Goal: Task Accomplishment & Management: Manage account settings

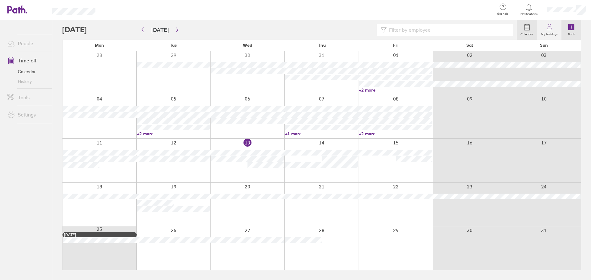
click at [570, 27] on icon at bounding box center [571, 27] width 3 height 0
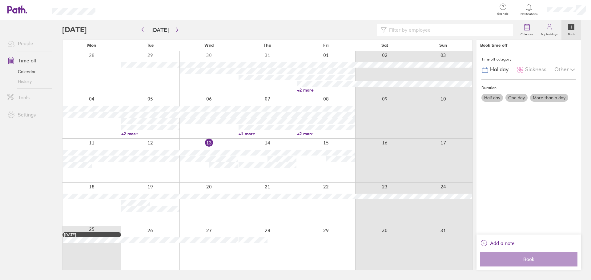
click at [521, 98] on label "One day" at bounding box center [517, 98] width 22 height 8
click at [0, 0] on input "One day" at bounding box center [0, 0] width 0 height 0
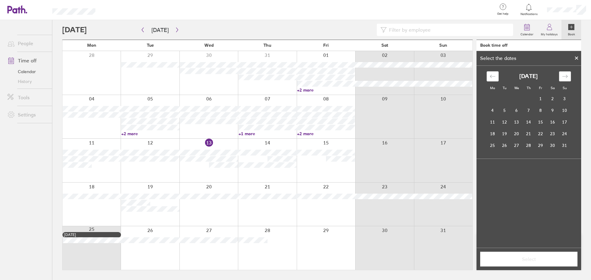
click at [565, 75] on icon "Move forward to switch to the next month." at bounding box center [565, 77] width 6 height 6
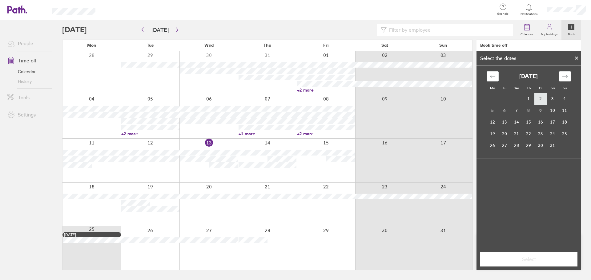
click at [540, 98] on td "2" at bounding box center [541, 99] width 12 height 12
click at [524, 260] on span "Select" at bounding box center [529, 260] width 89 height 6
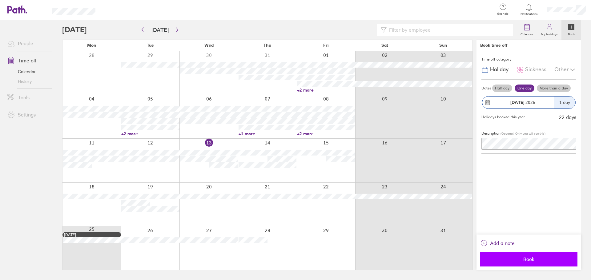
click at [533, 257] on span "Book" at bounding box center [529, 260] width 89 height 6
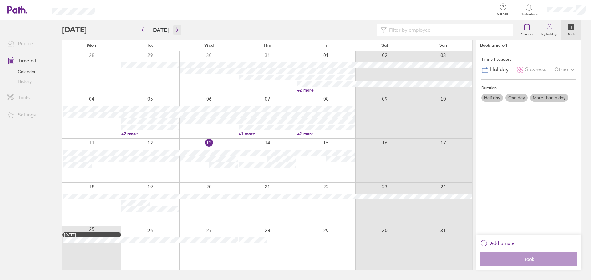
click at [175, 29] on icon "button" at bounding box center [177, 29] width 5 height 5
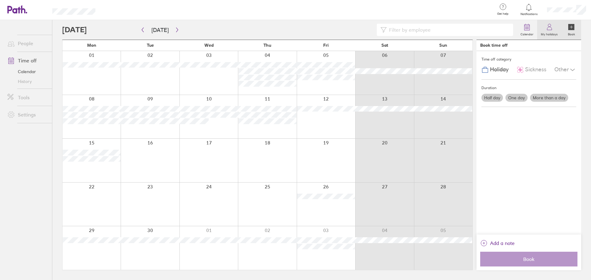
click at [547, 27] on icon at bounding box center [549, 26] width 7 height 7
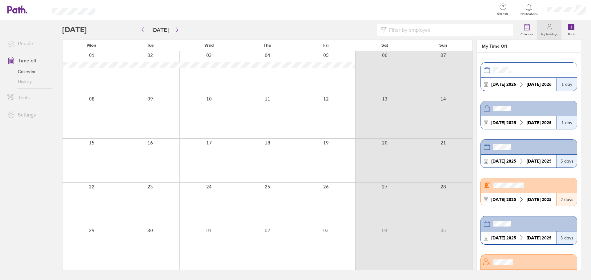
click at [24, 61] on link "Time off" at bounding box center [27, 60] width 50 height 12
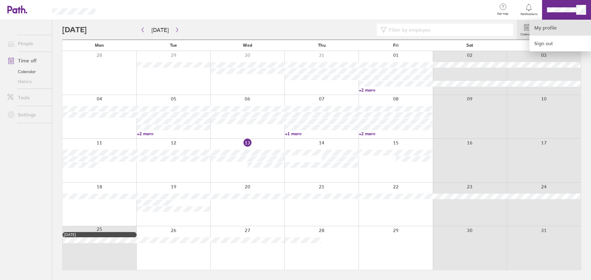
click at [556, 25] on link "My profile" at bounding box center [561, 28] width 62 height 16
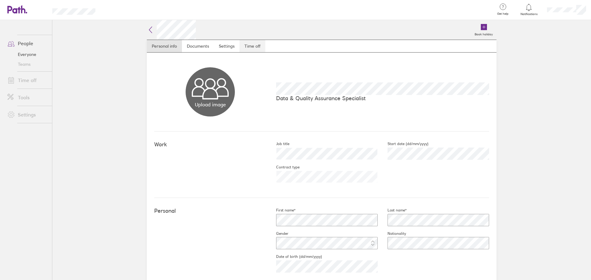
click at [259, 45] on link "Time off" at bounding box center [253, 46] width 26 height 12
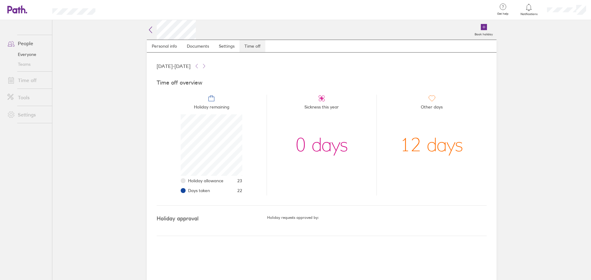
scroll to position [62, 62]
click at [199, 66] on icon at bounding box center [196, 66] width 5 height 5
click at [207, 65] on icon at bounding box center [204, 66] width 5 height 5
